Goal: Task Accomplishment & Management: Manage account settings

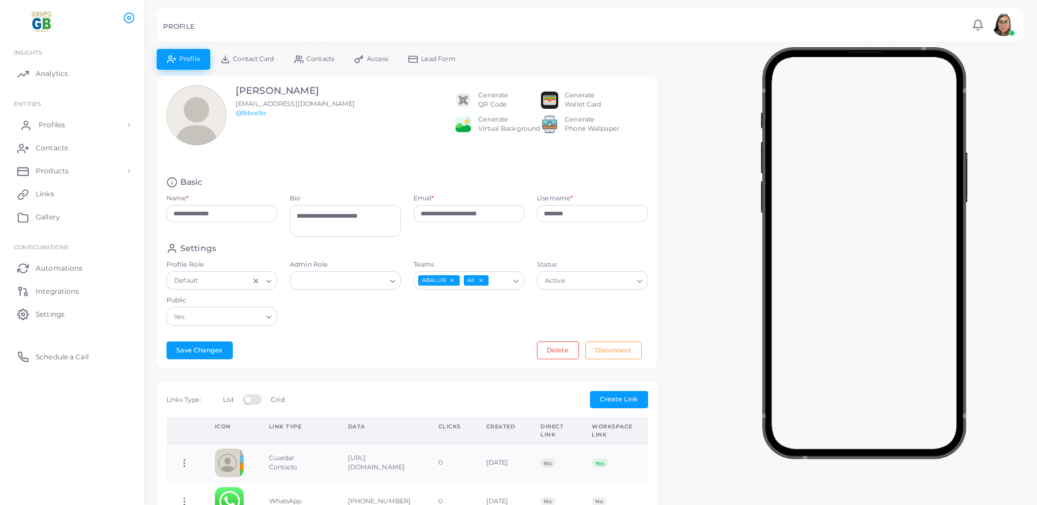
click at [60, 120] on span "Profiles" at bounding box center [52, 125] width 27 height 10
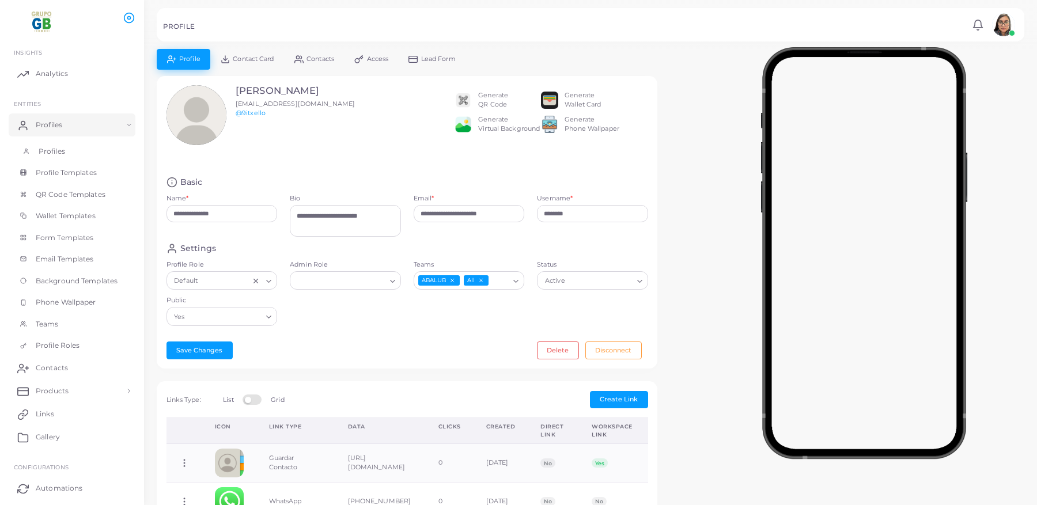
click at [81, 144] on link "Profiles" at bounding box center [72, 152] width 127 height 22
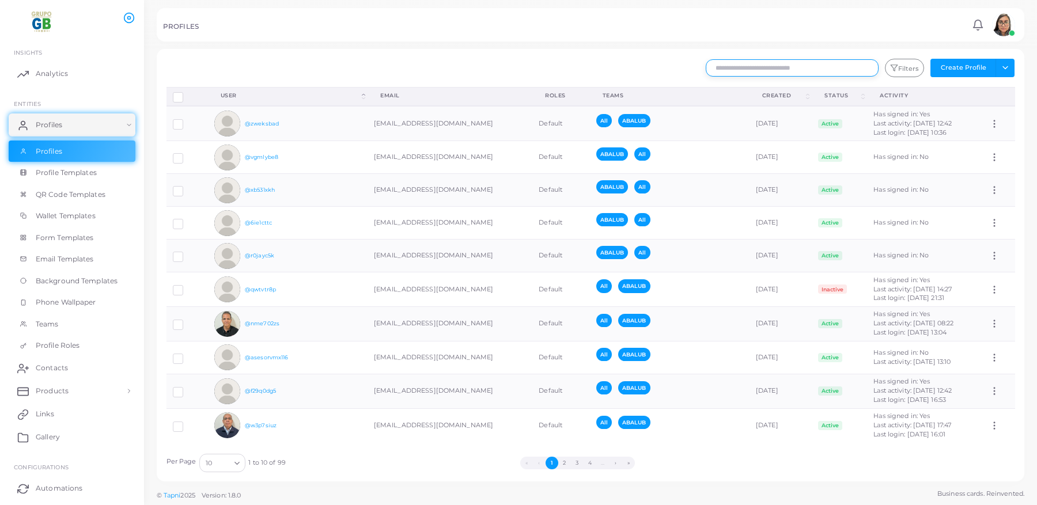
click at [739, 64] on input "text" at bounding box center [792, 67] width 173 height 17
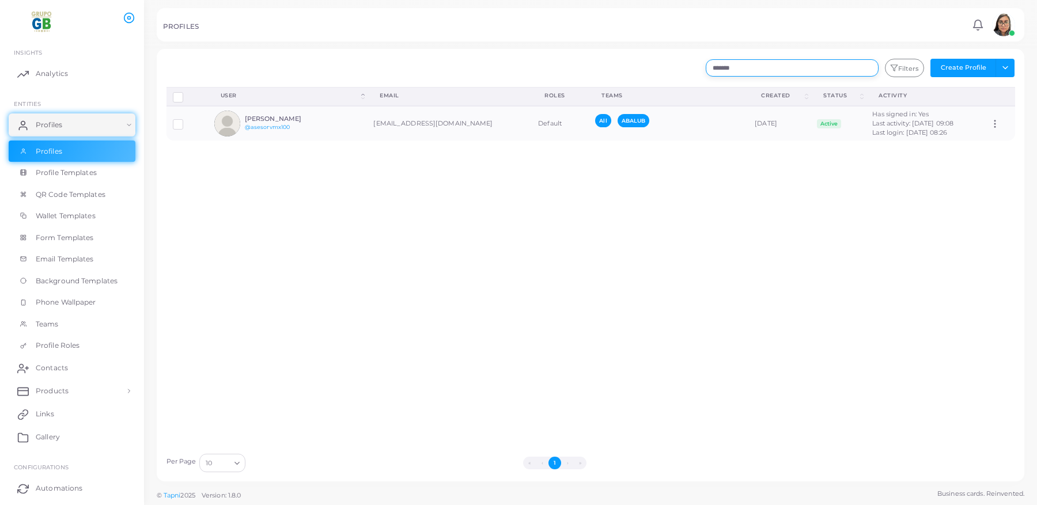
type input "*******"
click at [297, 119] on h6 "[PERSON_NAME]" at bounding box center [287, 118] width 85 height 7
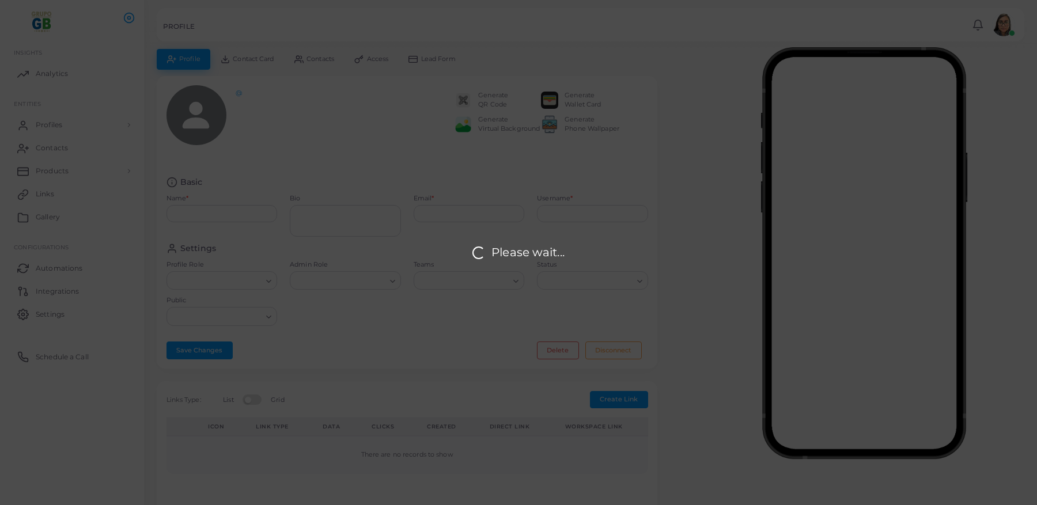
type input "**********"
type textarea "**********"
type input "**********"
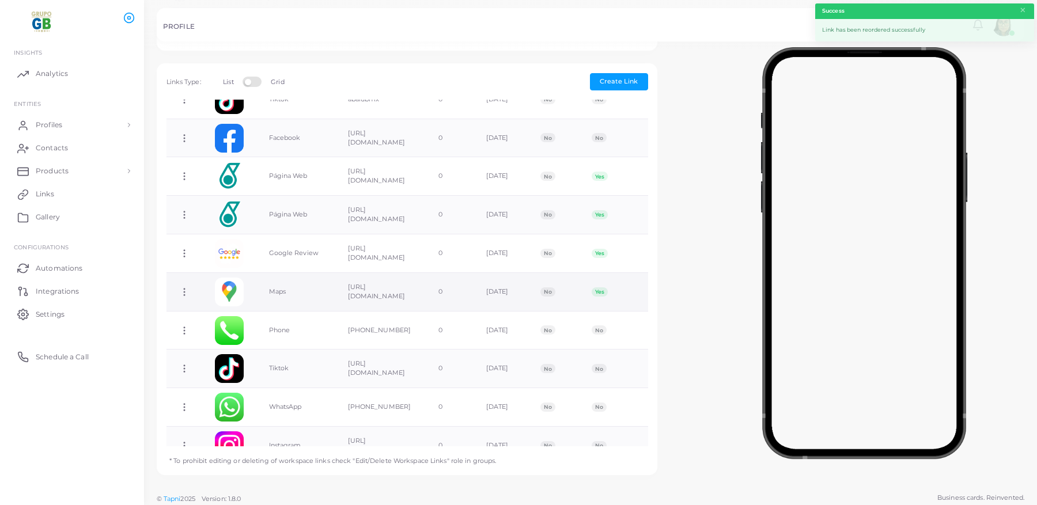
scroll to position [359, 0]
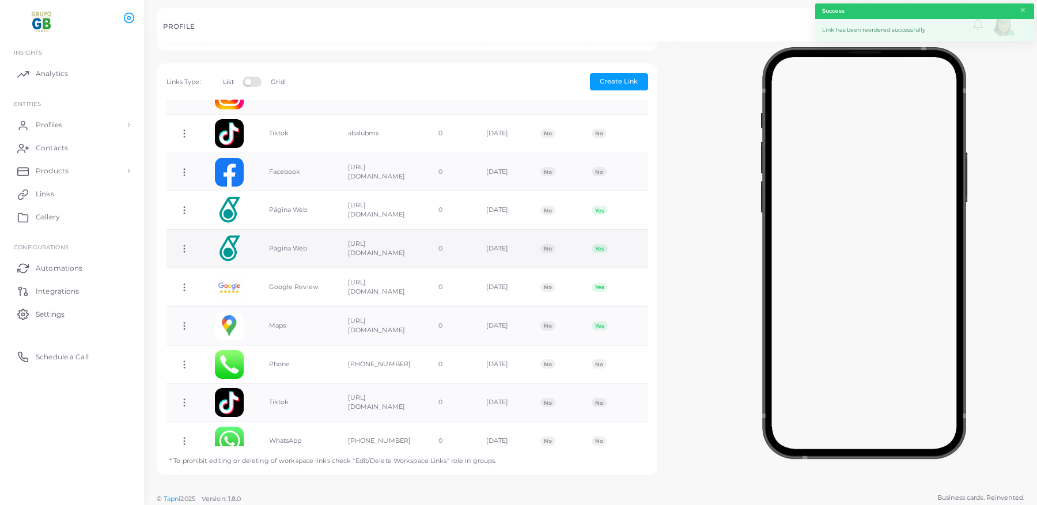
click at [184, 244] on icon at bounding box center [184, 249] width 10 height 10
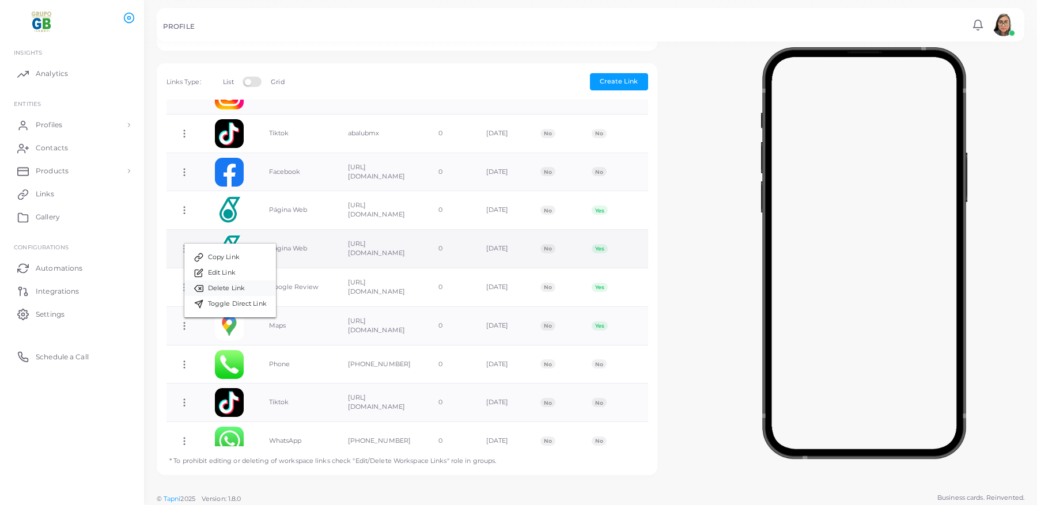
click at [221, 289] on span "Delete Link" at bounding box center [226, 288] width 37 height 9
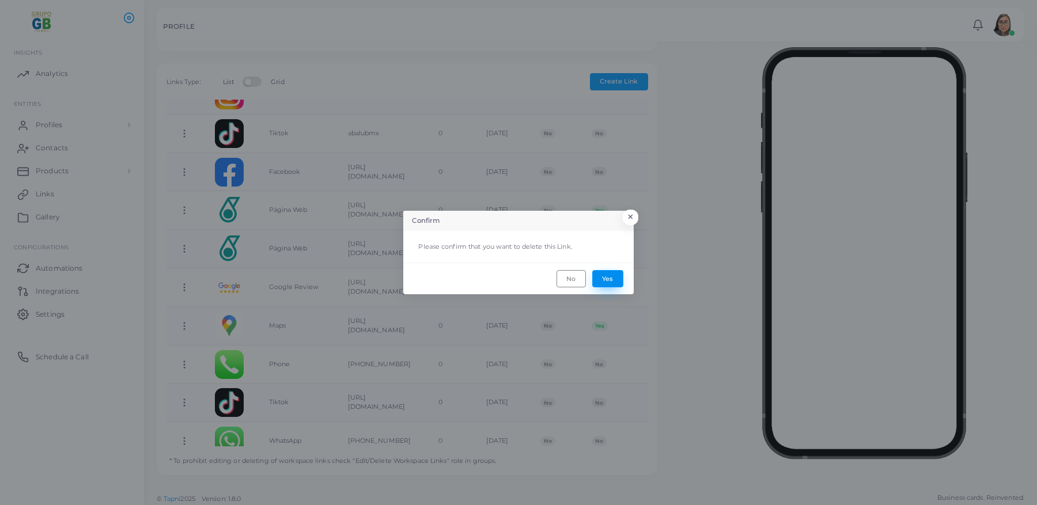
click at [606, 277] on button "Yes" at bounding box center [608, 278] width 31 height 17
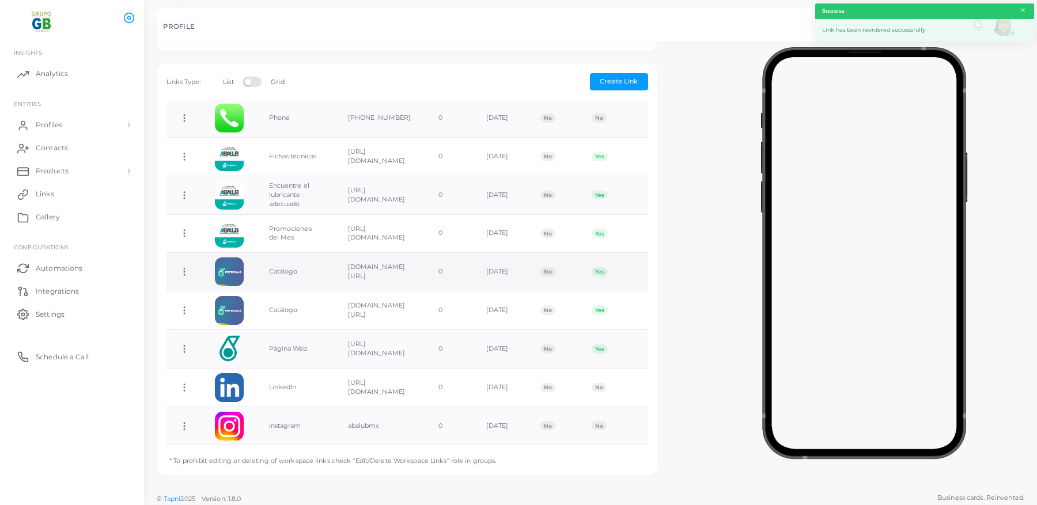
scroll to position [107, 0]
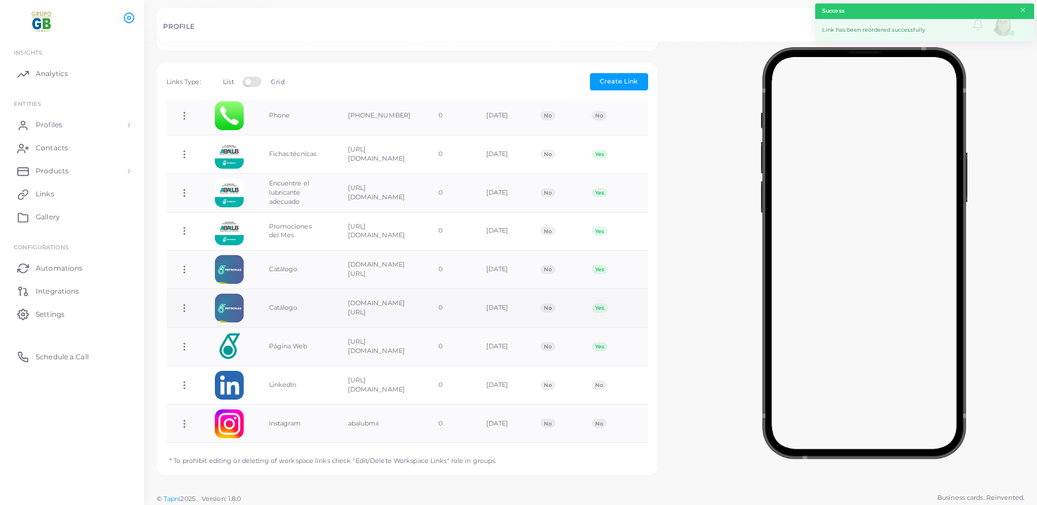
click at [184, 308] on circle at bounding box center [184, 308] width 1 height 1
click at [220, 350] on span "Delete Link" at bounding box center [225, 348] width 37 height 9
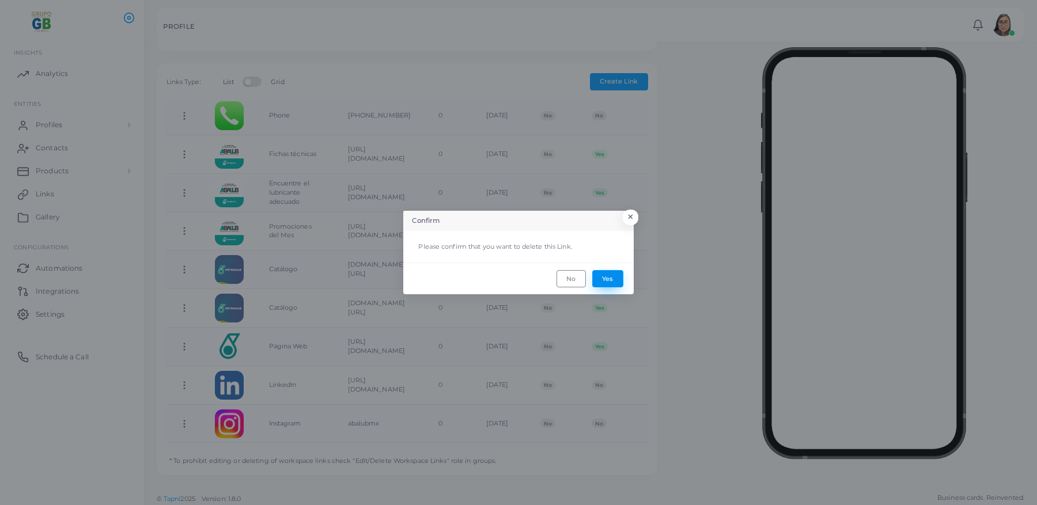
click at [612, 274] on button "Yes" at bounding box center [608, 278] width 31 height 17
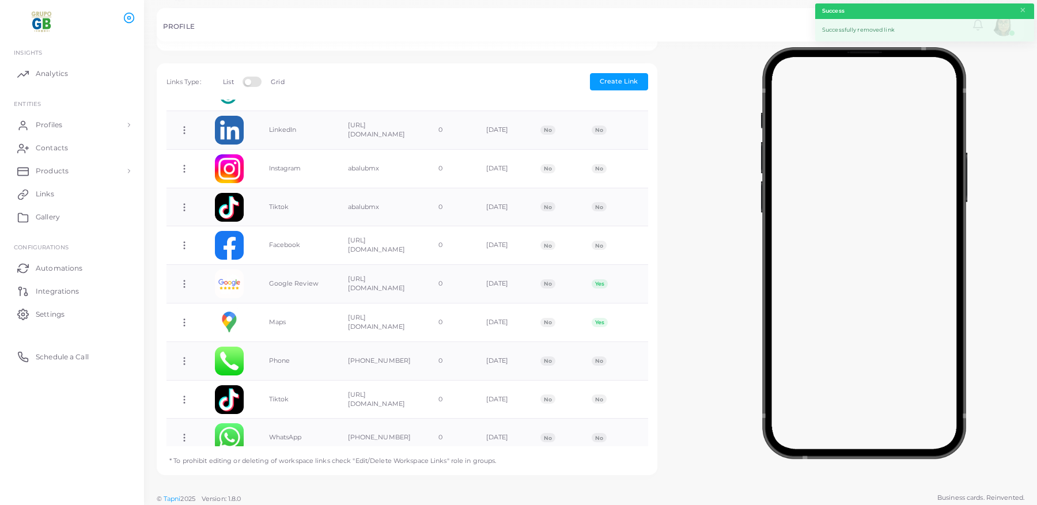
scroll to position [375, 0]
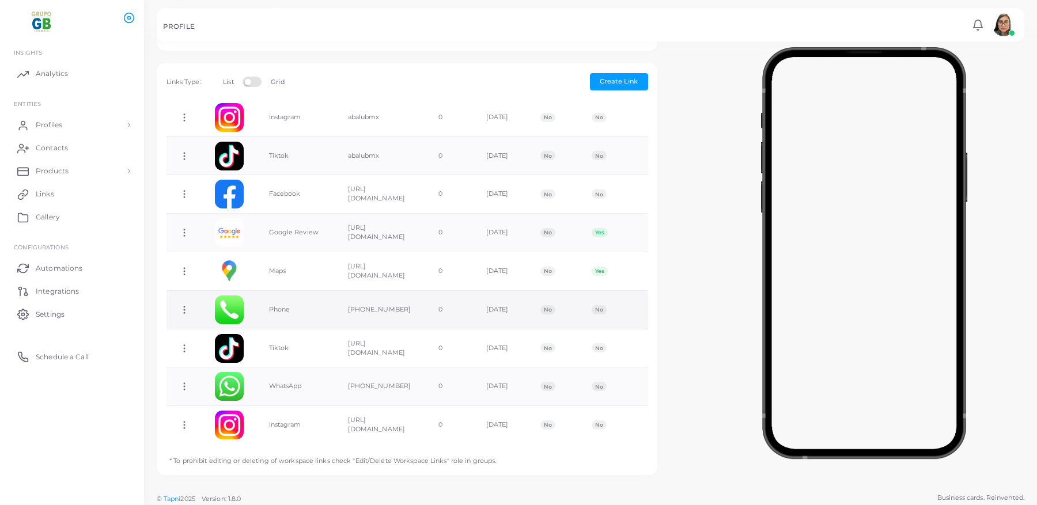
click at [186, 305] on icon at bounding box center [184, 310] width 10 height 10
click at [221, 345] on span "Delete Link" at bounding box center [228, 345] width 37 height 9
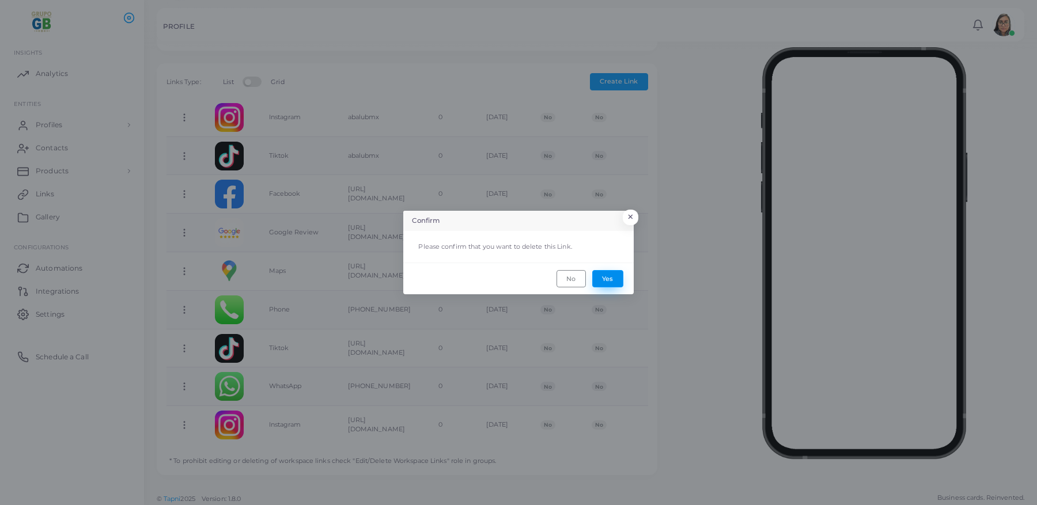
click at [603, 279] on button "Yes" at bounding box center [608, 278] width 31 height 17
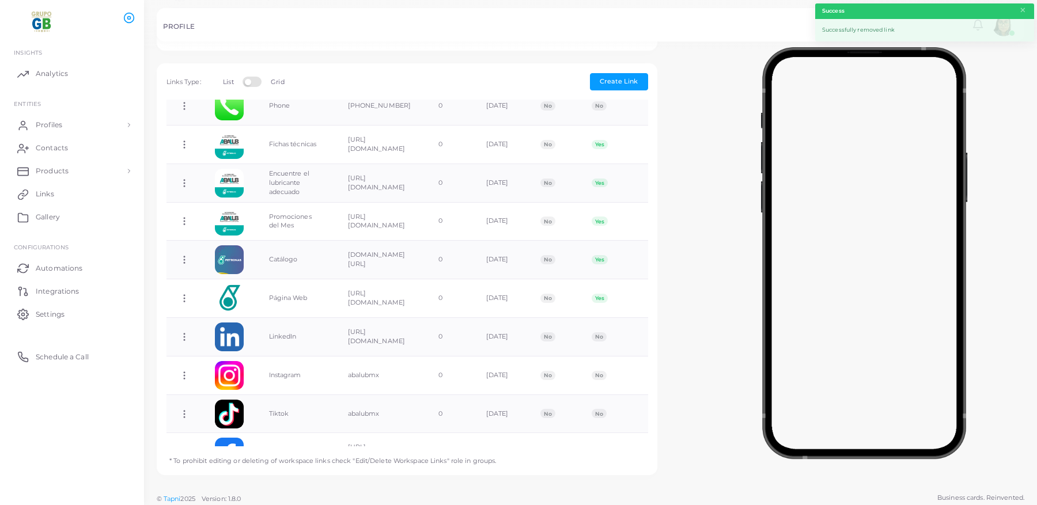
scroll to position [336, 0]
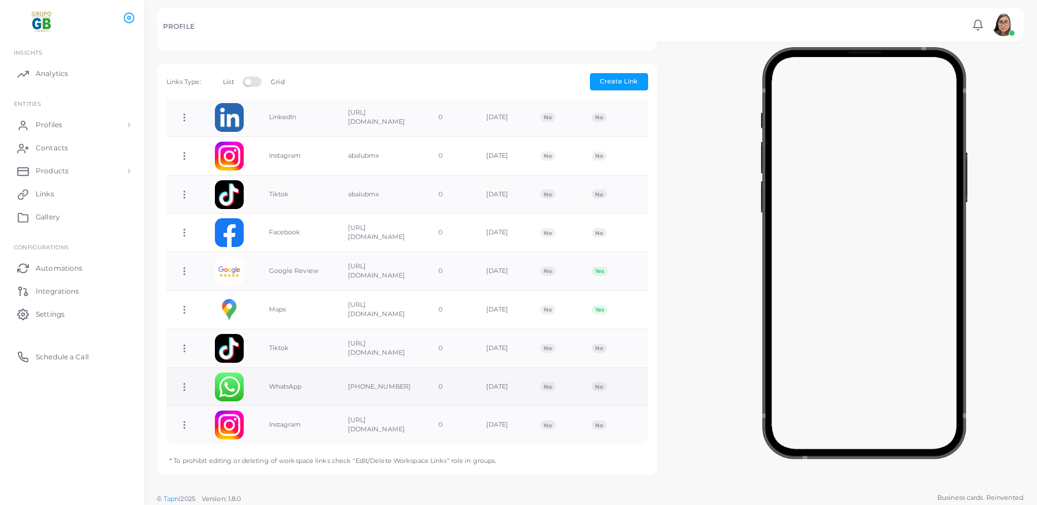
click at [186, 383] on icon at bounding box center [184, 387] width 10 height 10
click at [231, 427] on span "Delete Link" at bounding box center [228, 428] width 37 height 9
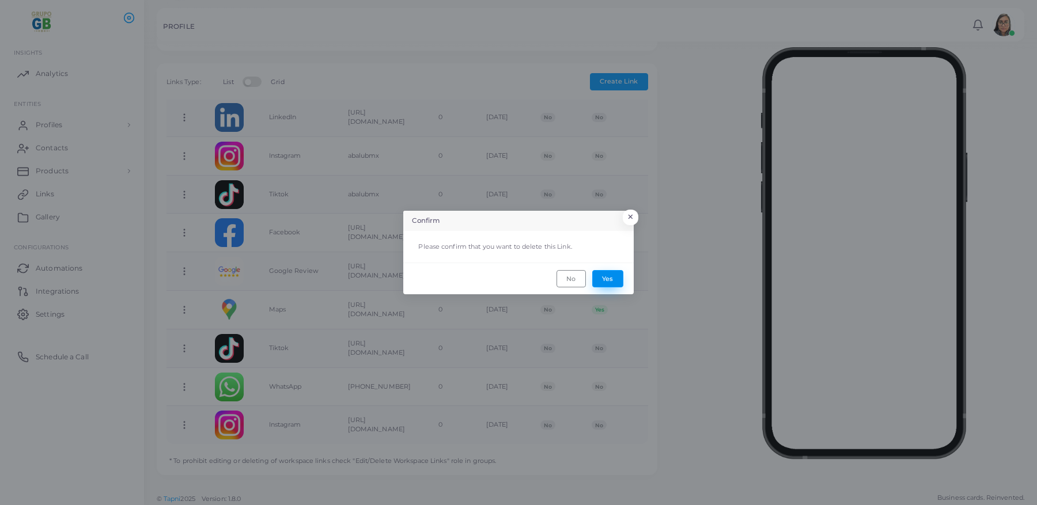
click at [606, 284] on button "Yes" at bounding box center [608, 278] width 31 height 17
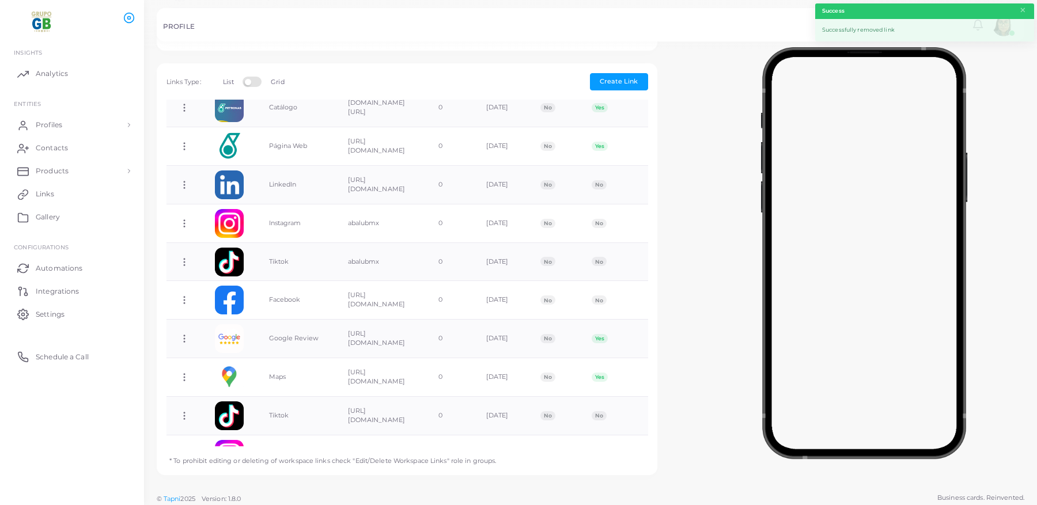
scroll to position [297, 0]
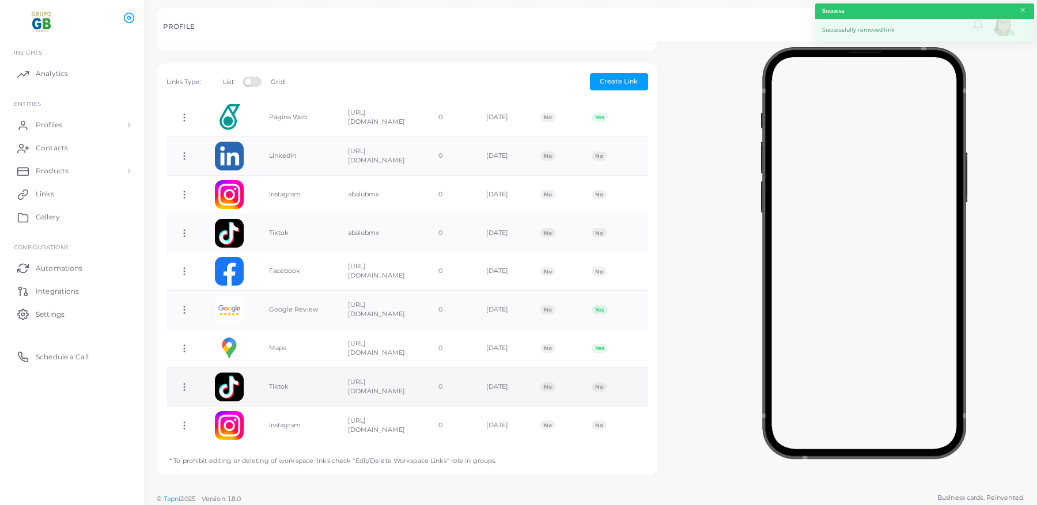
click at [184, 390] on circle at bounding box center [184, 390] width 1 height 1
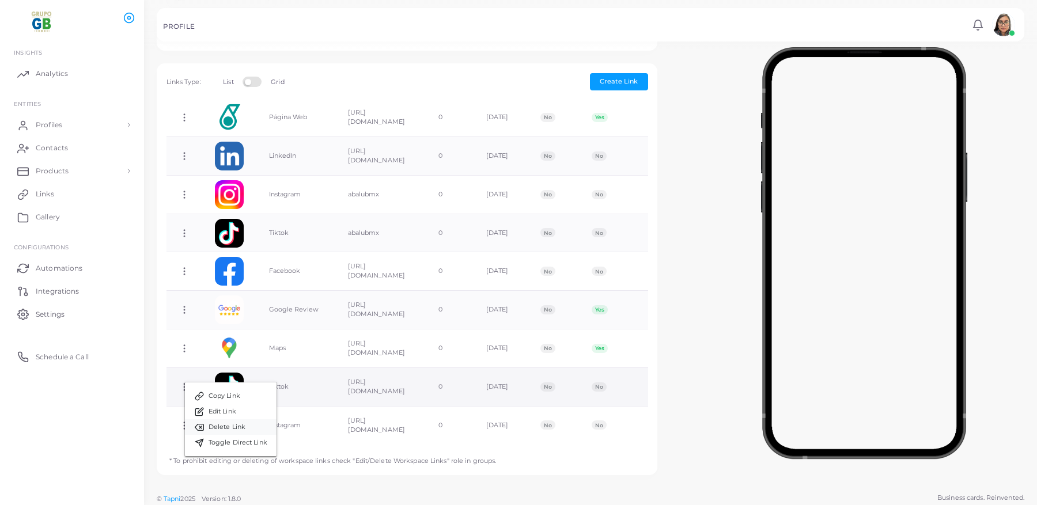
click at [227, 429] on span "Delete Link" at bounding box center [227, 427] width 37 height 9
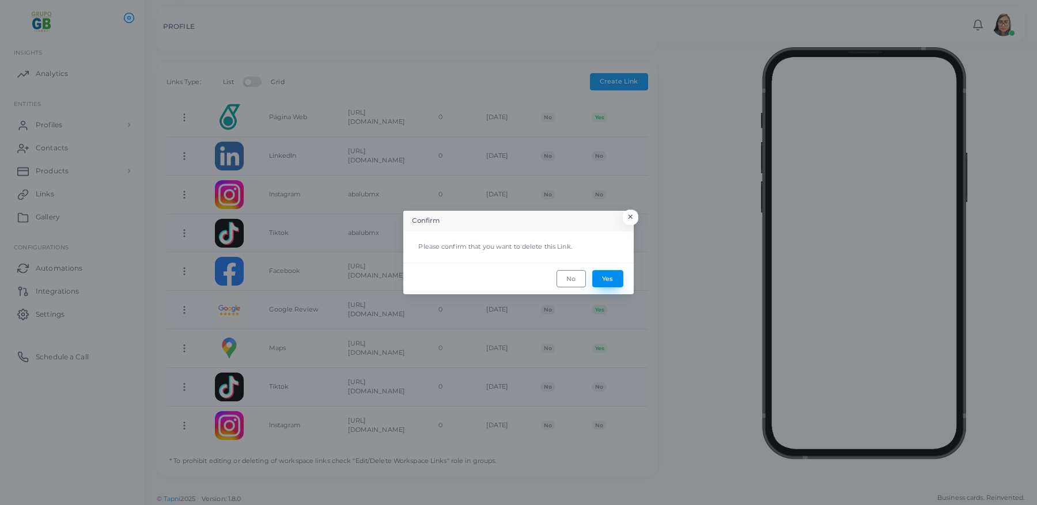
click at [597, 274] on button "Yes" at bounding box center [608, 278] width 31 height 17
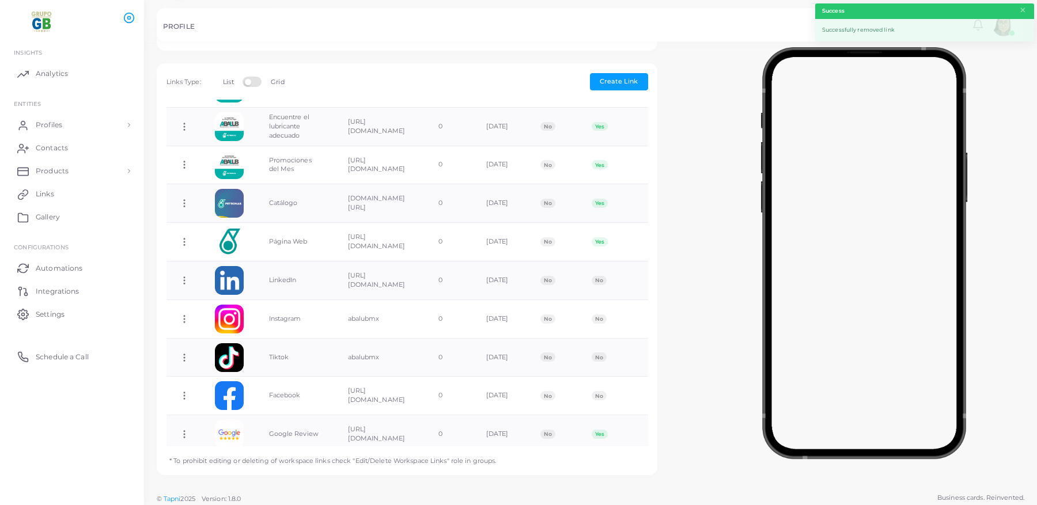
scroll to position [259, 0]
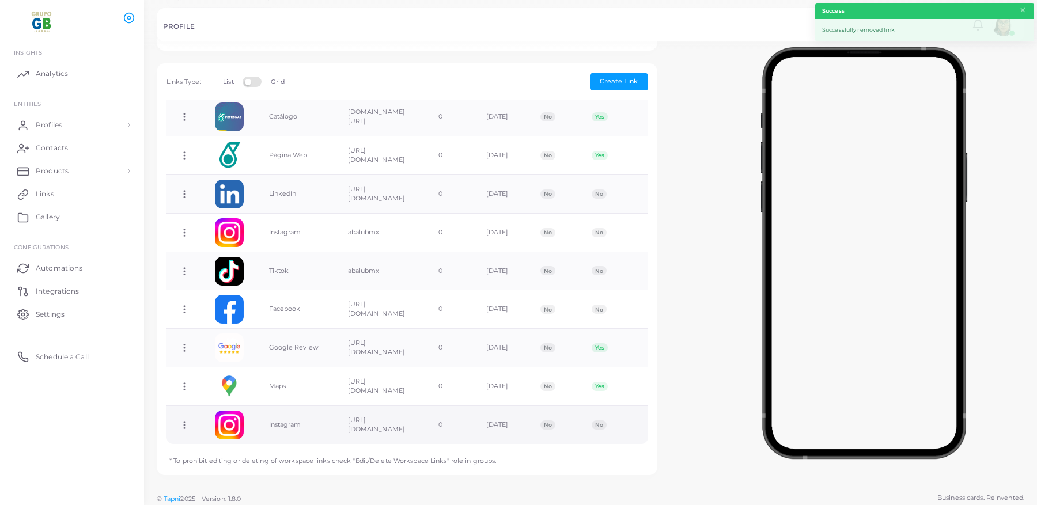
click at [184, 425] on circle at bounding box center [184, 425] width 1 height 1
click at [229, 458] on span "Delete Link" at bounding box center [227, 462] width 37 height 9
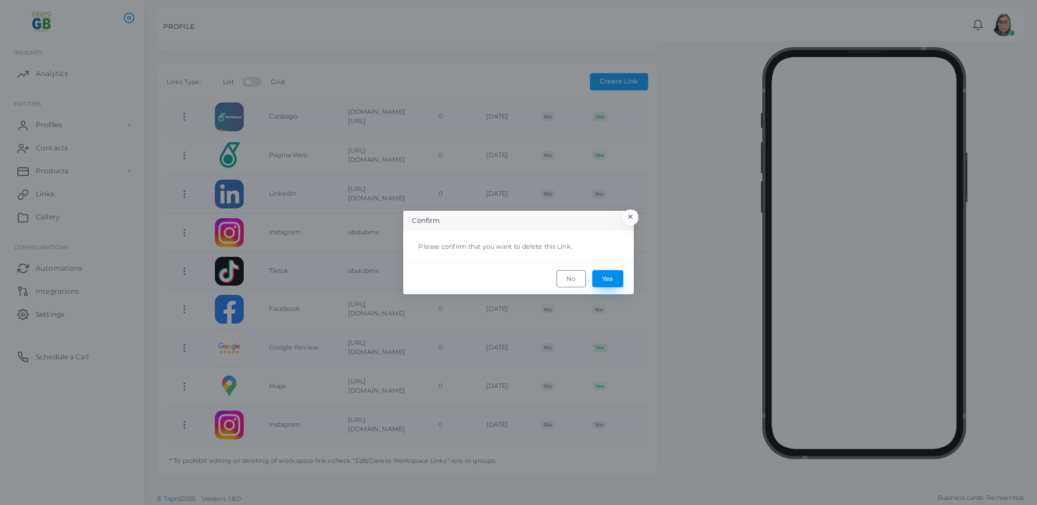
click at [601, 280] on button "Yes" at bounding box center [608, 278] width 31 height 17
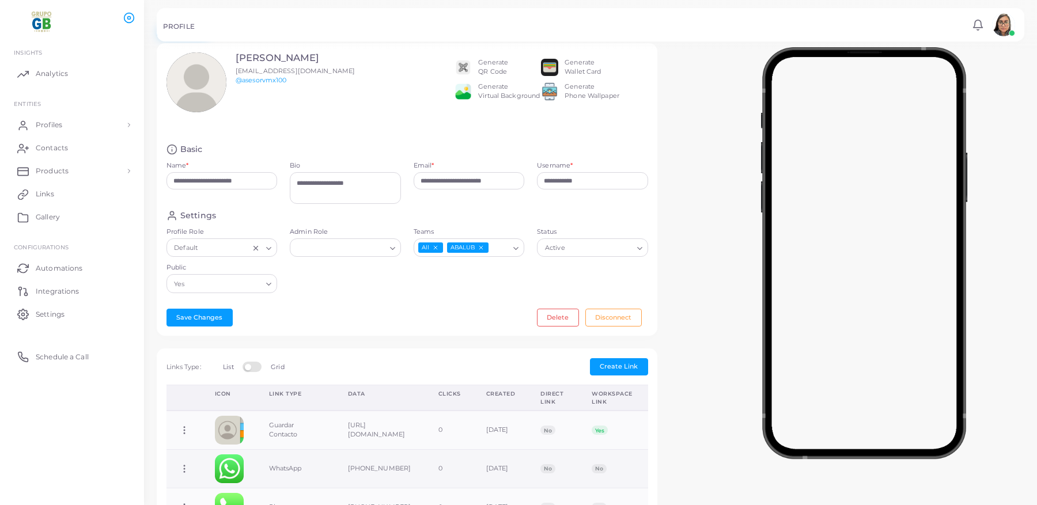
scroll to position [0, 0]
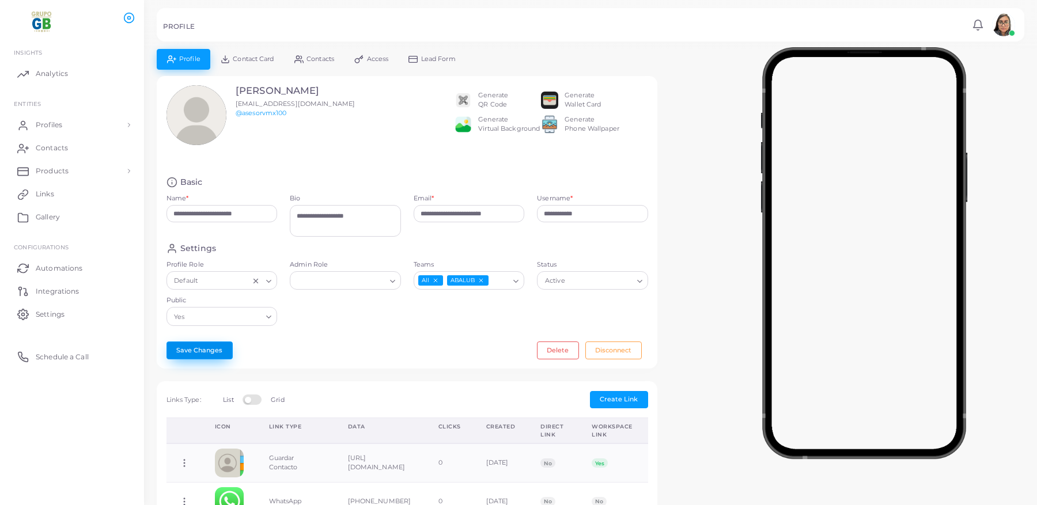
click at [216, 353] on button "Save Changes" at bounding box center [200, 350] width 66 height 17
